Goal: Book appointment/travel/reservation

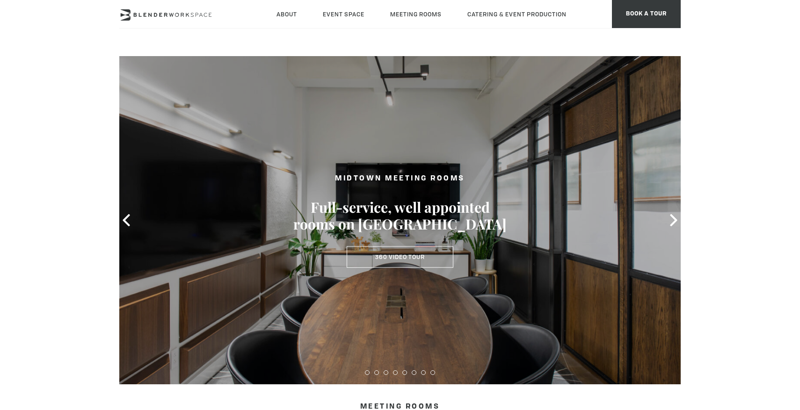
type div "2025-10-14"
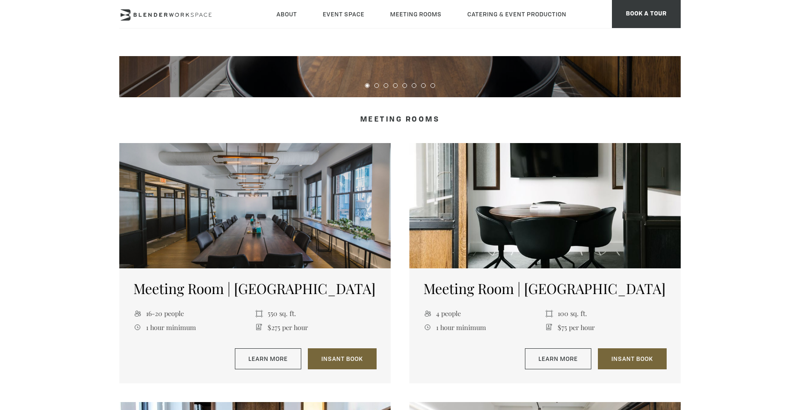
scroll to position [419, 0]
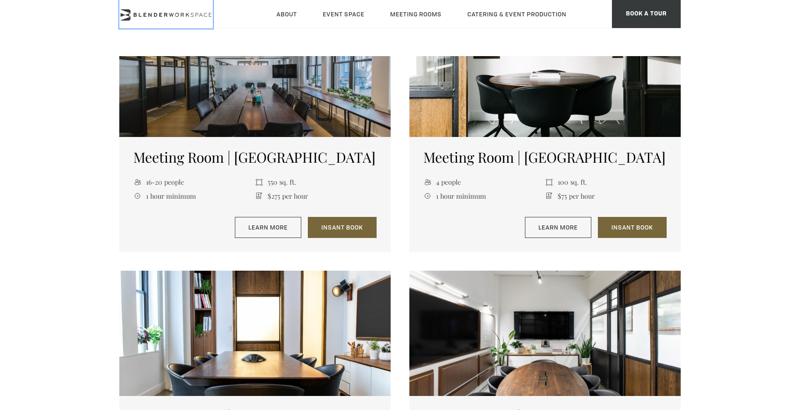
click at [150, 17] on icon at bounding box center [166, 14] width 94 height 11
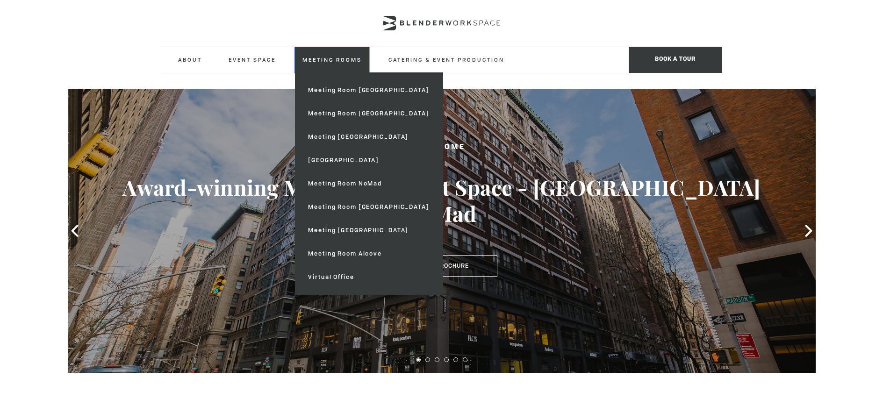
click at [334, 59] on link "Meeting Rooms" at bounding box center [332, 60] width 74 height 26
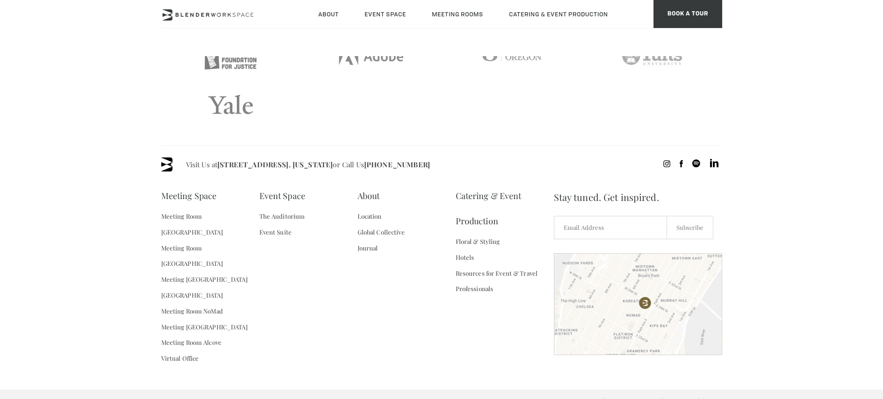
scroll to position [1998, 0]
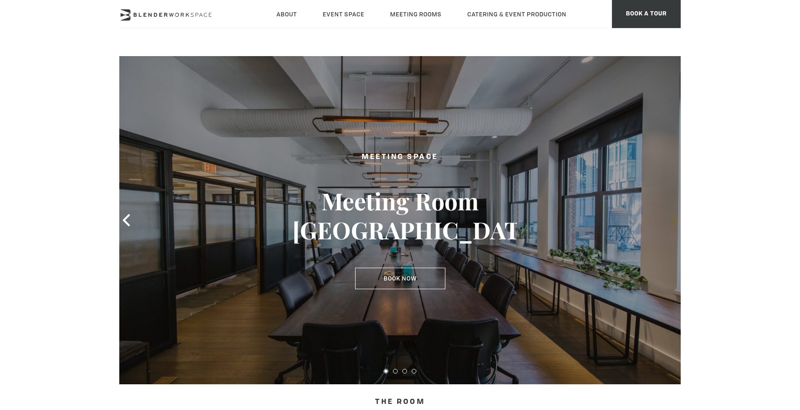
click at [670, 221] on icon at bounding box center [673, 220] width 12 height 12
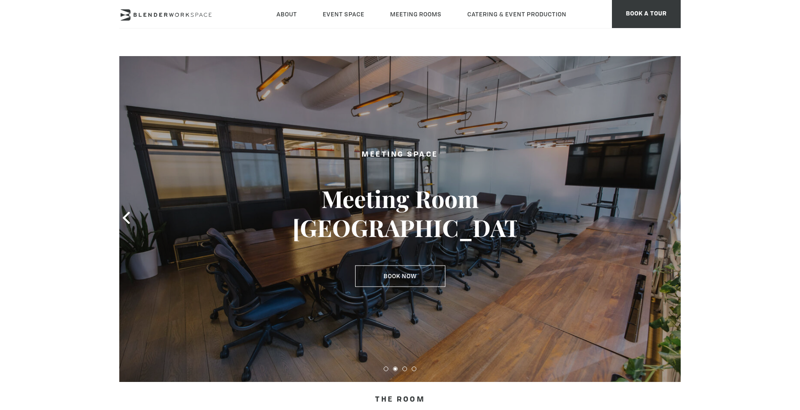
click at [670, 221] on icon at bounding box center [673, 218] width 12 height 12
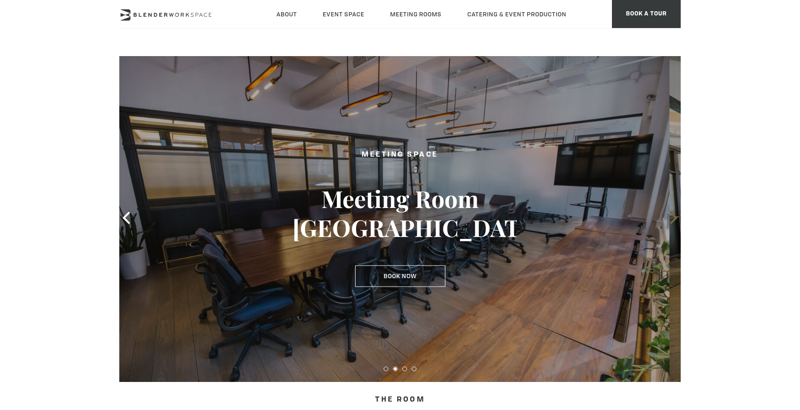
scroll to position [1, 0]
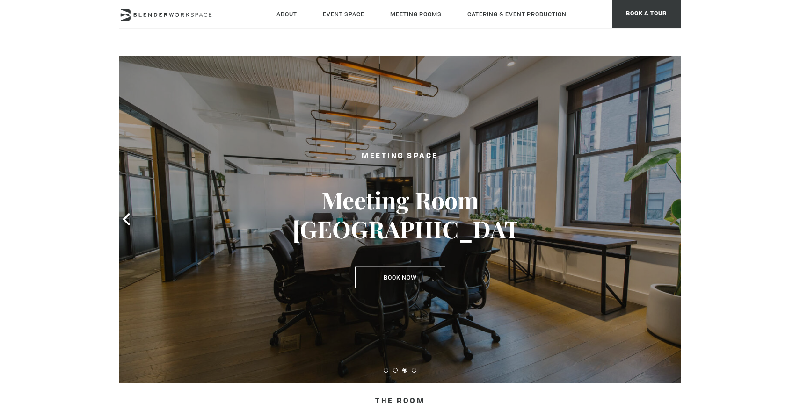
click at [670, 221] on icon at bounding box center [673, 219] width 12 height 12
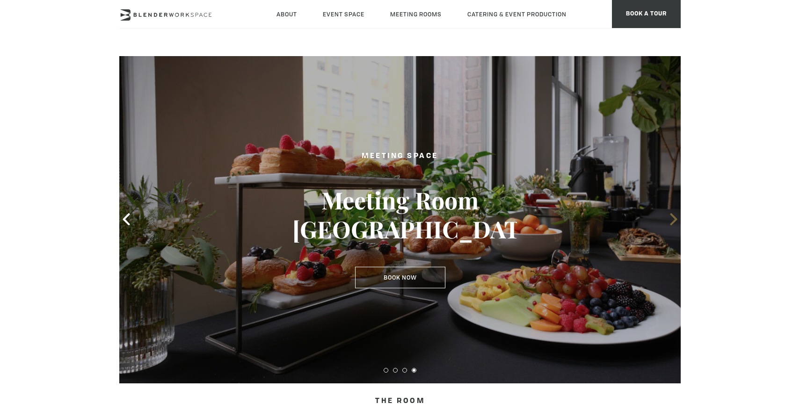
click at [670, 221] on icon at bounding box center [673, 219] width 12 height 12
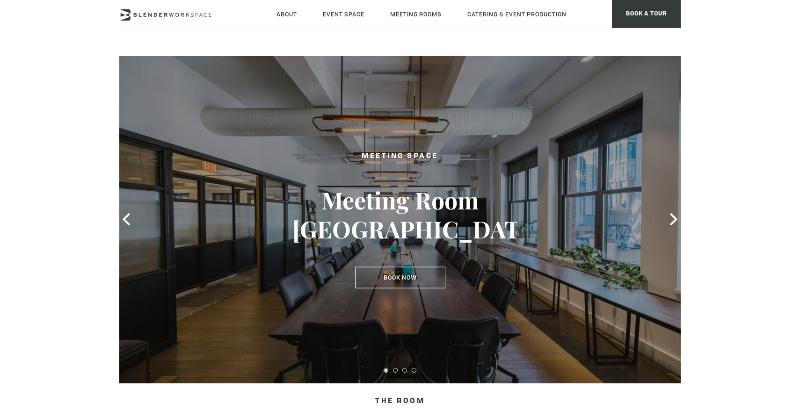
scroll to position [1, 0]
